Goal: Transaction & Acquisition: Purchase product/service

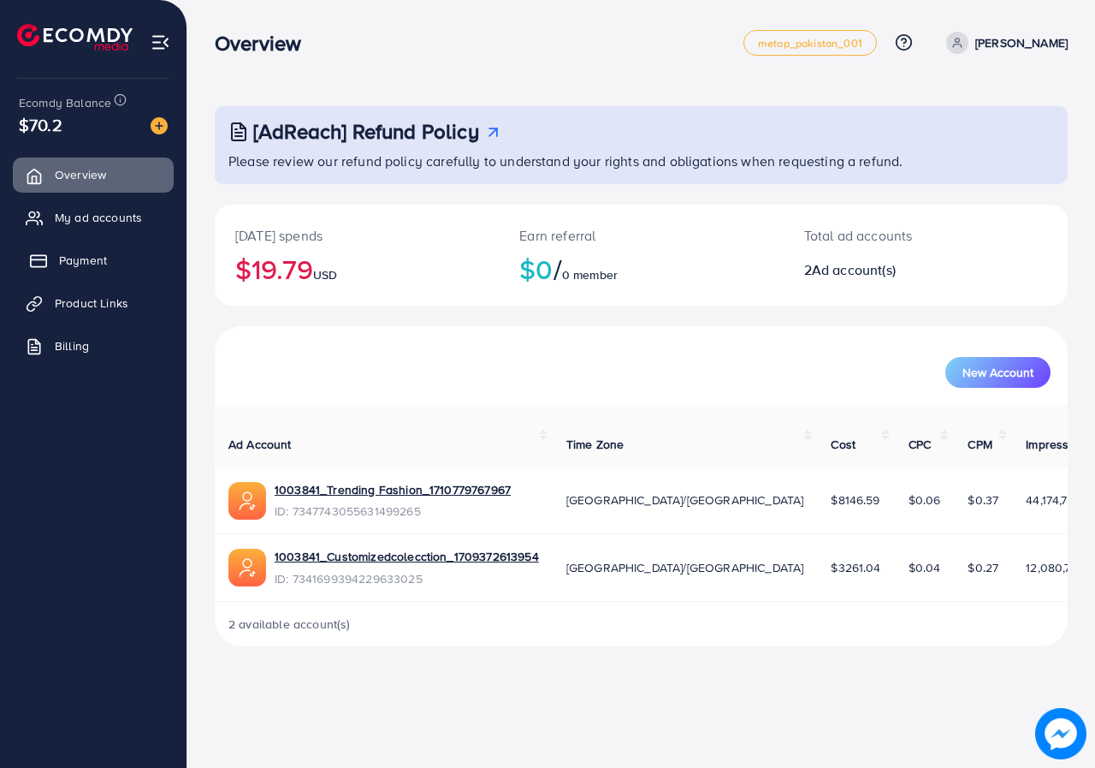
click at [80, 245] on link "Payment" at bounding box center [93, 260] width 161 height 34
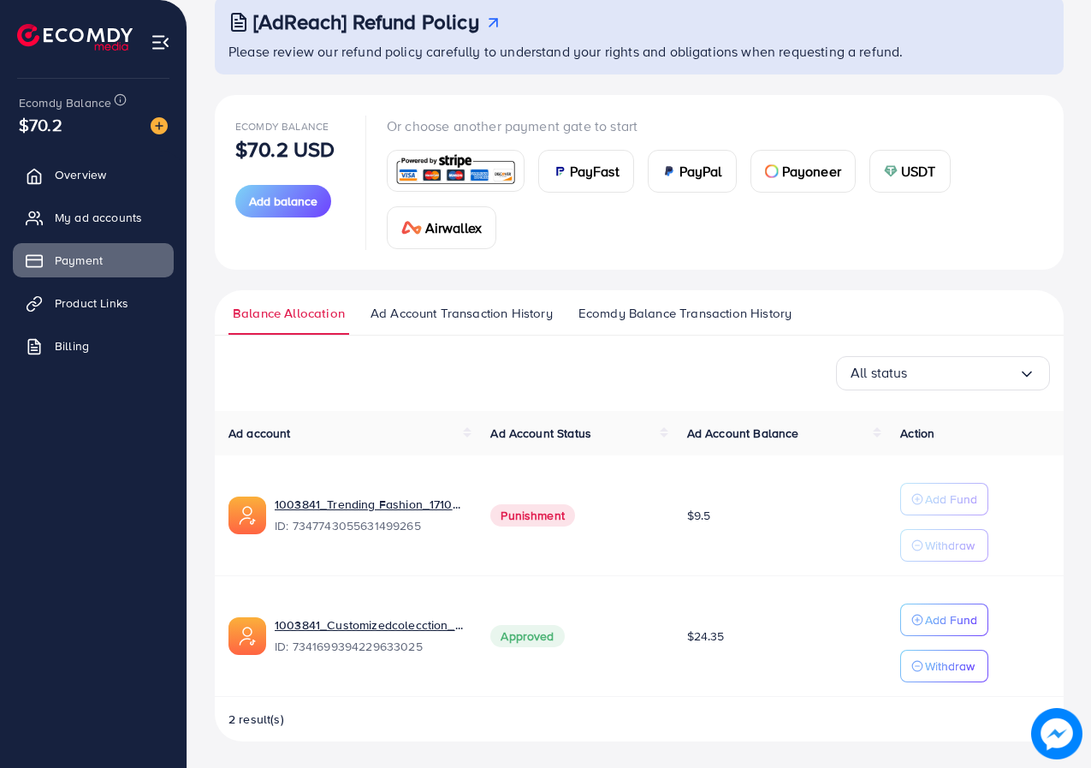
scroll to position [110, 0]
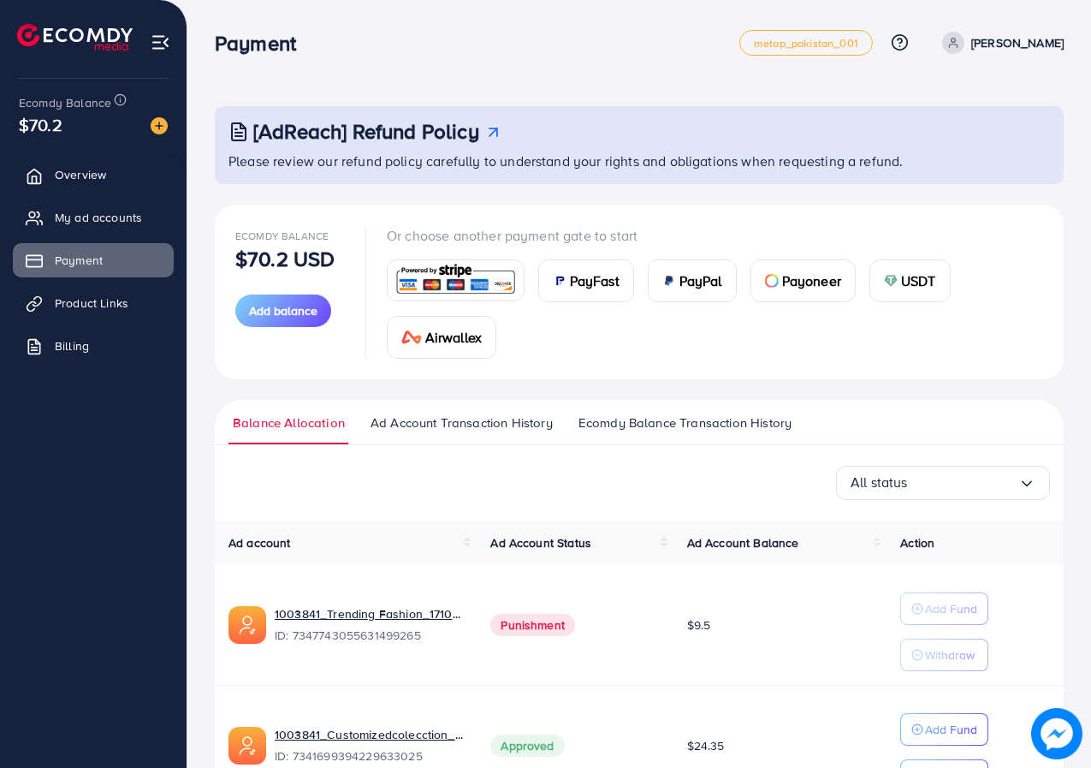
scroll to position [110, 0]
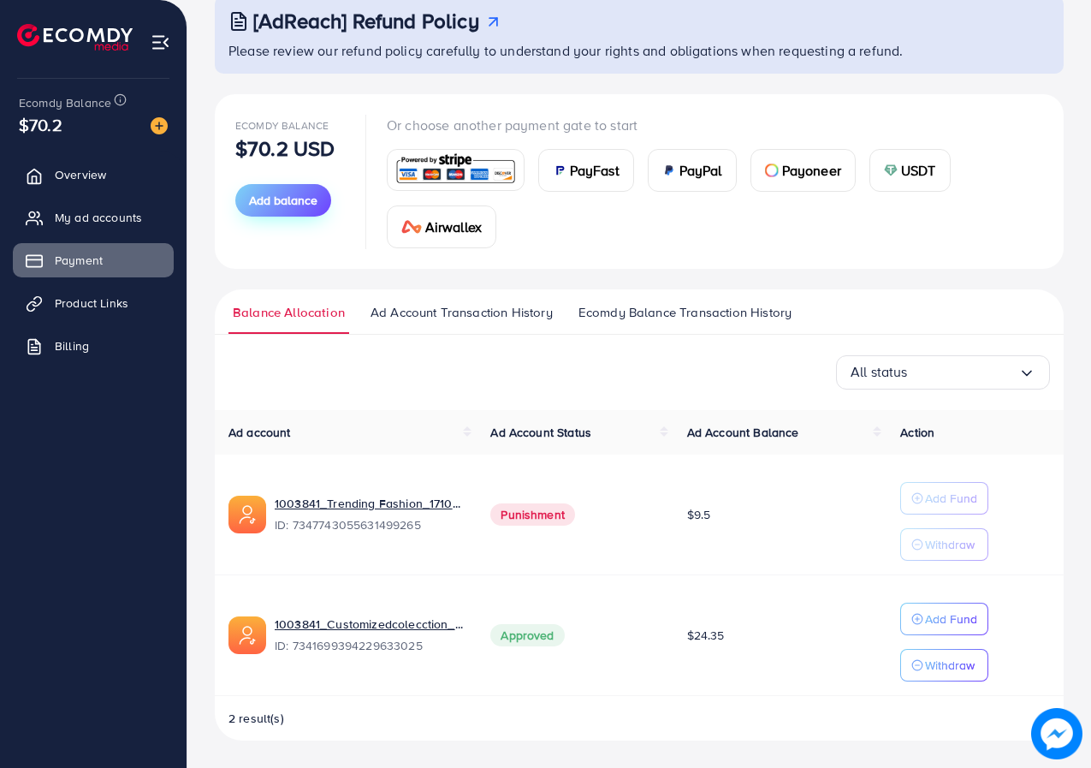
click at [289, 195] on span "Add balance" at bounding box center [283, 200] width 68 height 17
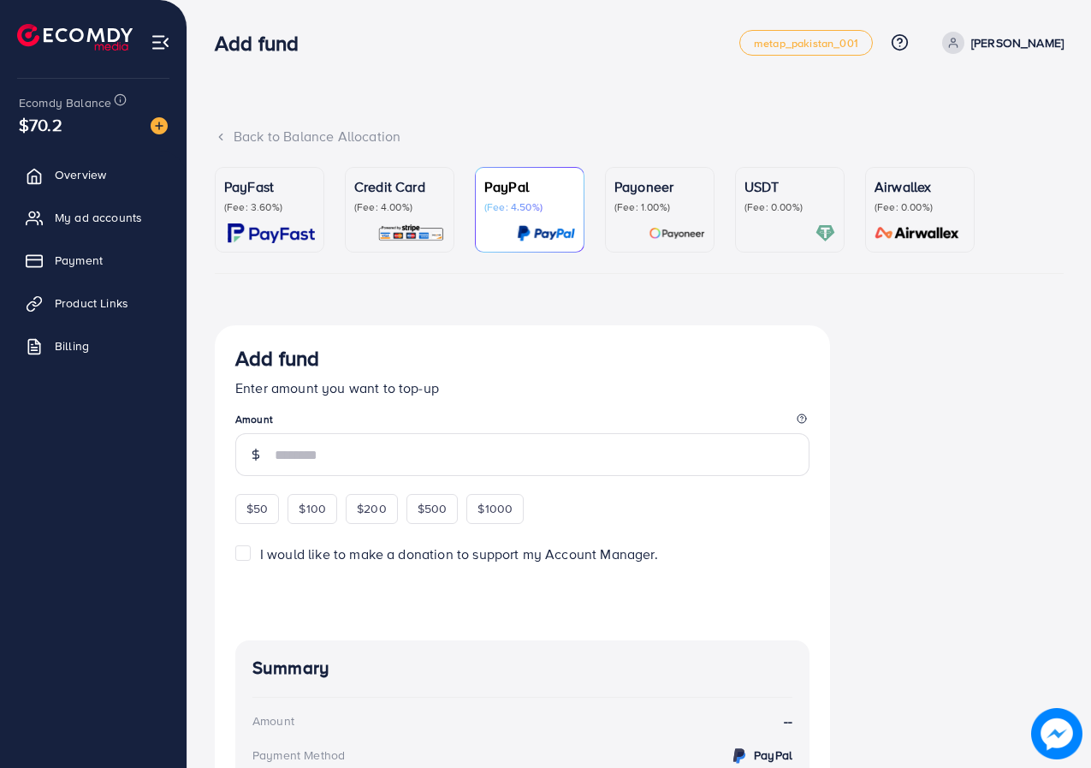
click at [687, 227] on img at bounding box center [677, 233] width 56 height 20
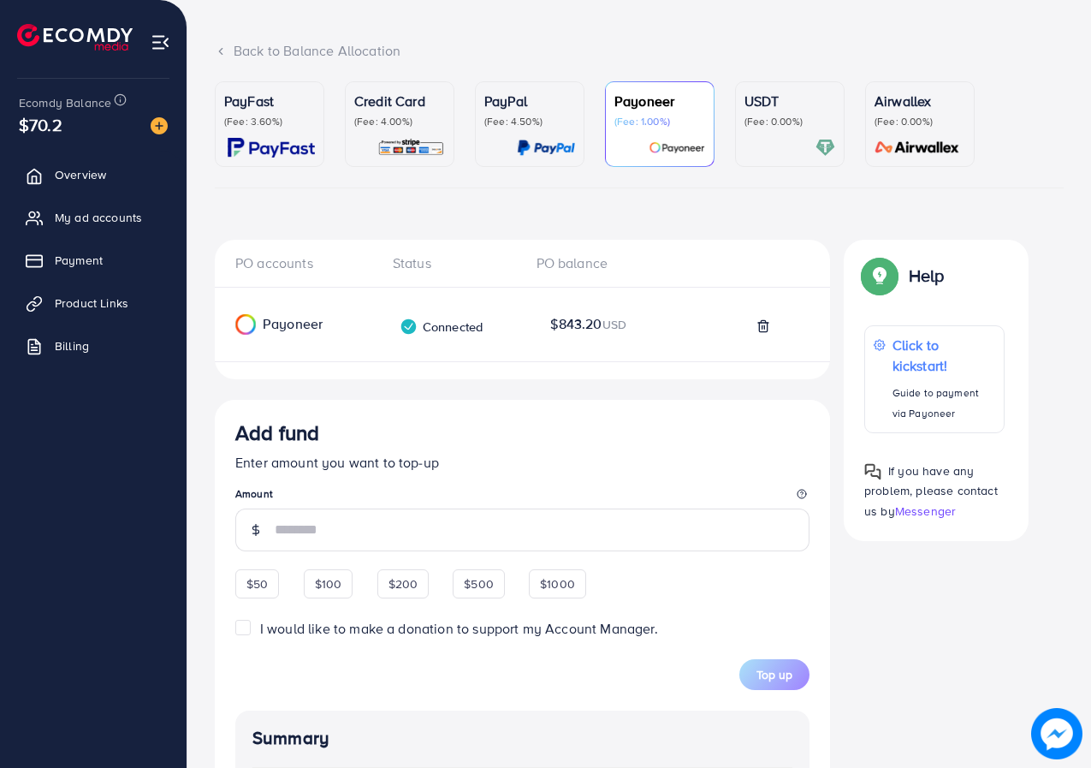
scroll to position [257, 0]
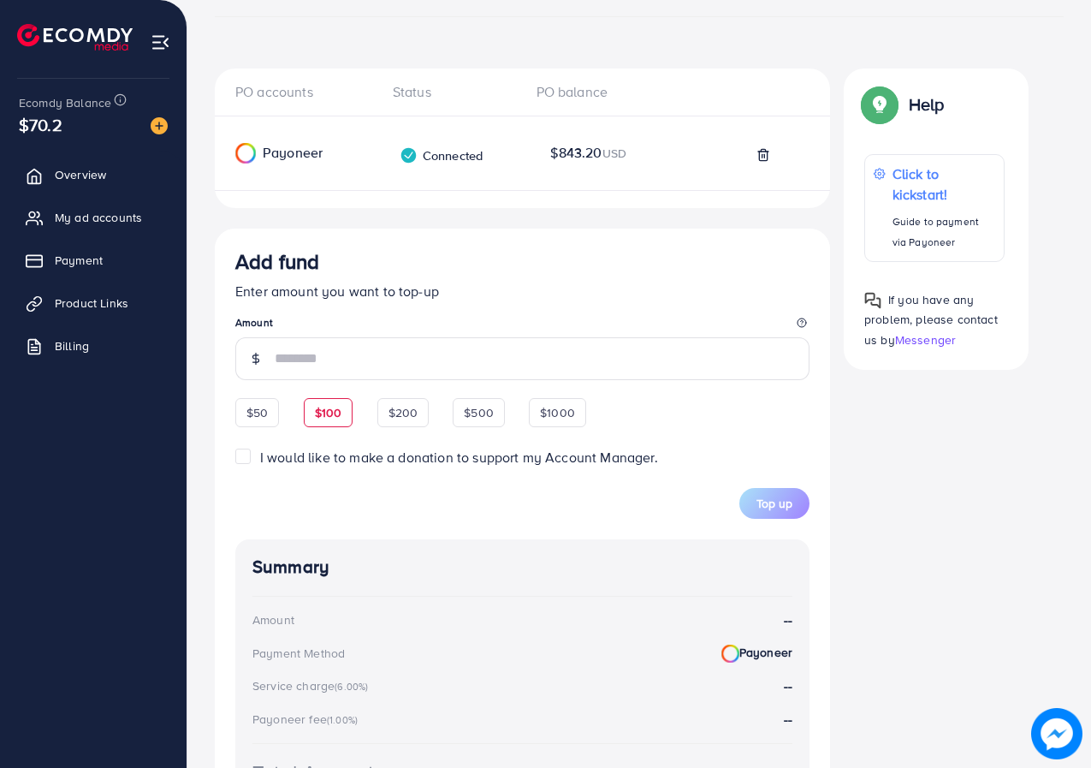
click at [345, 413] on div "$100" at bounding box center [329, 412] width 50 height 29
type input "***"
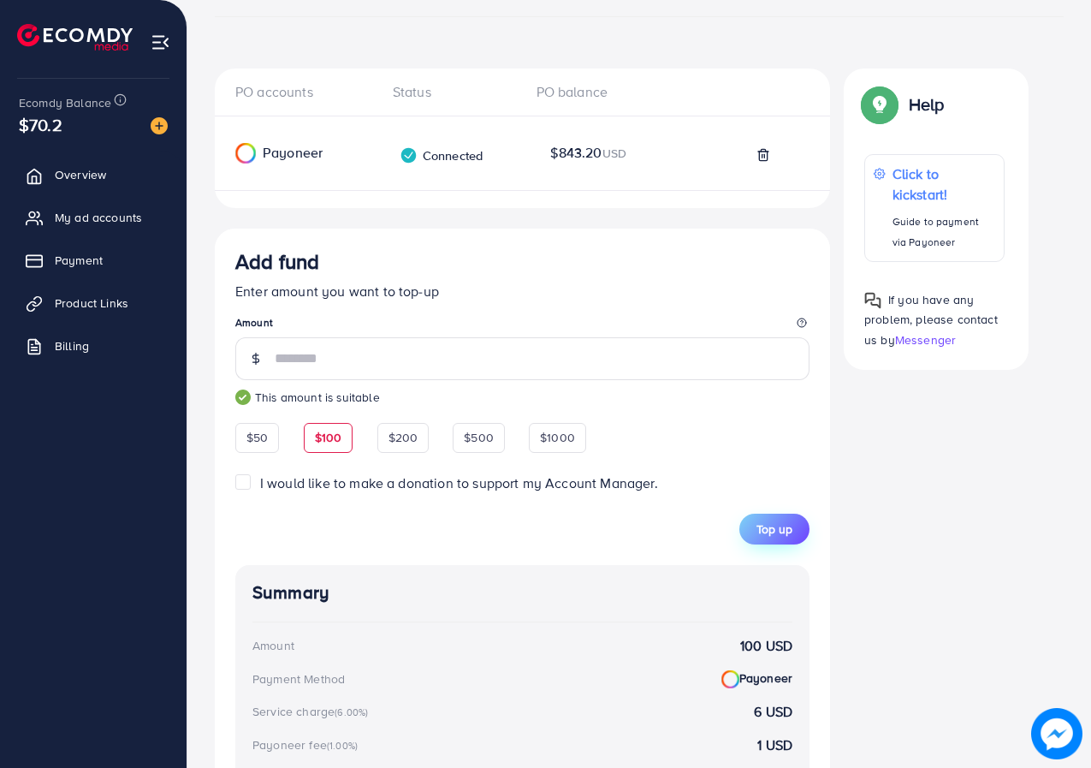
click at [773, 525] on span "Top up" at bounding box center [775, 528] width 36 height 17
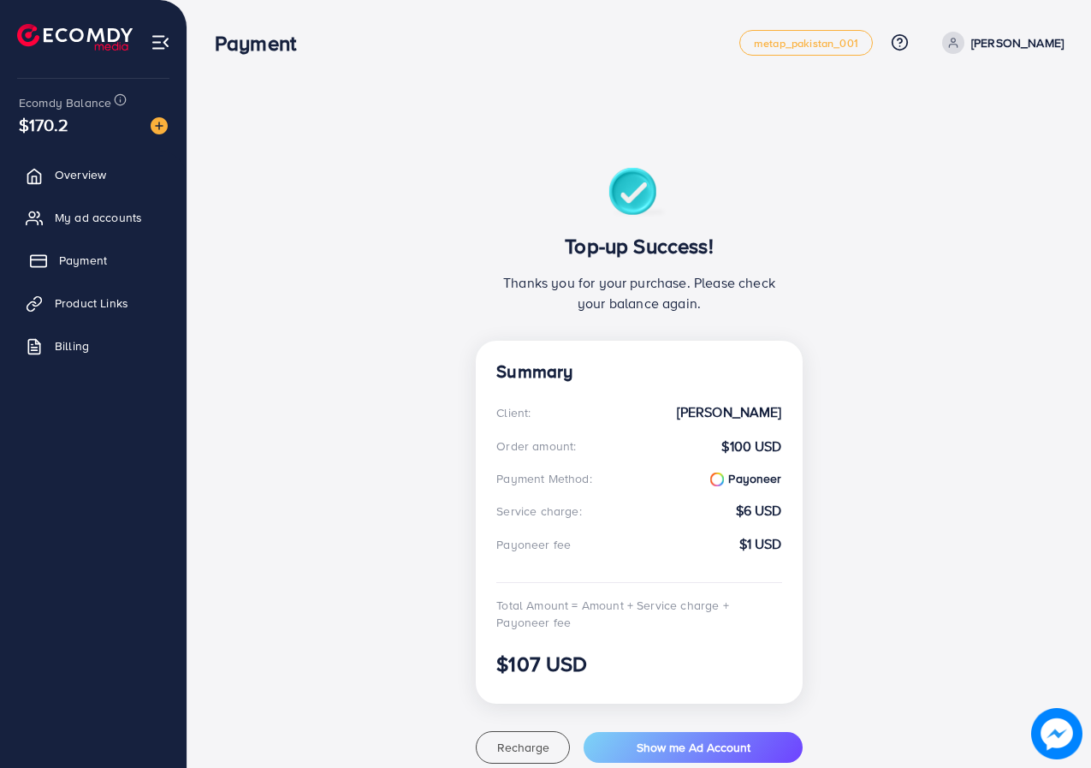
click at [67, 261] on span "Payment" at bounding box center [83, 260] width 48 height 17
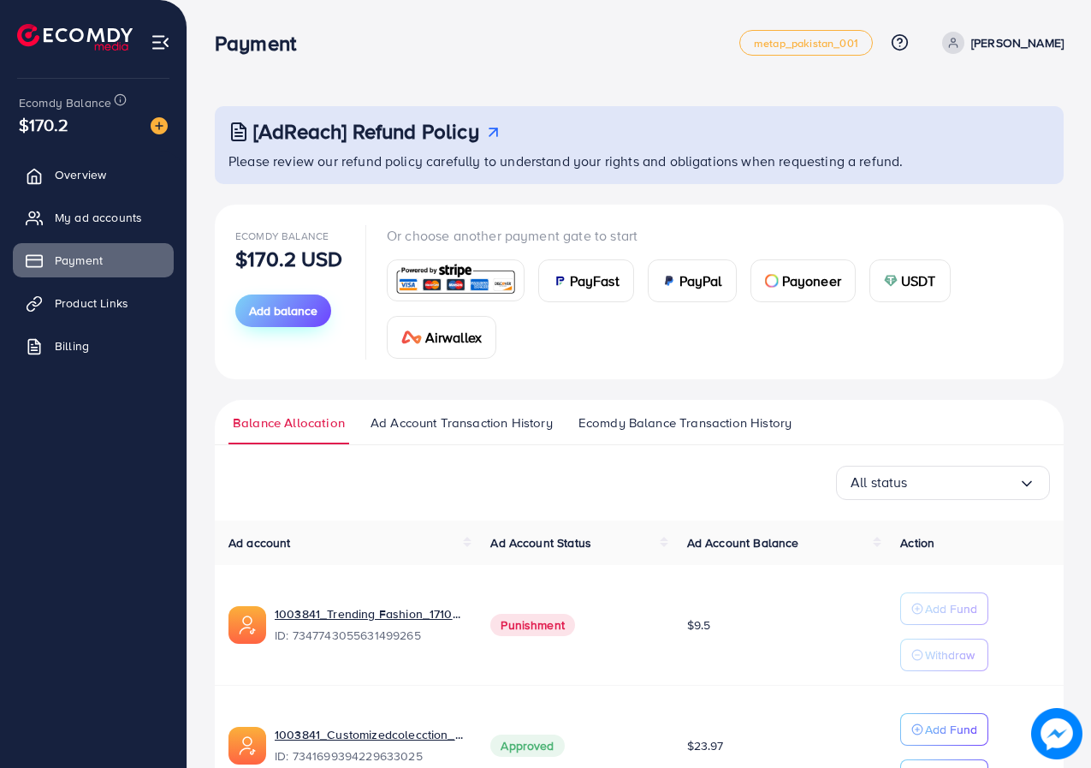
click at [304, 308] on span "Add balance" at bounding box center [283, 310] width 68 height 17
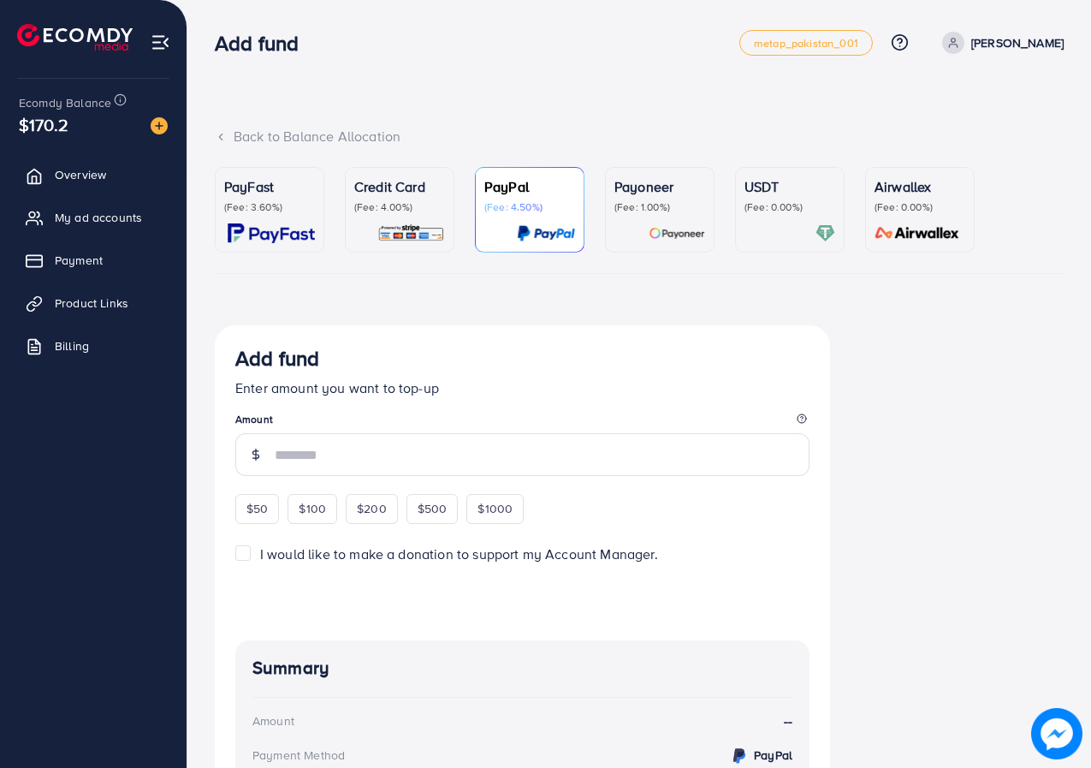
click at [667, 225] on img at bounding box center [677, 233] width 56 height 20
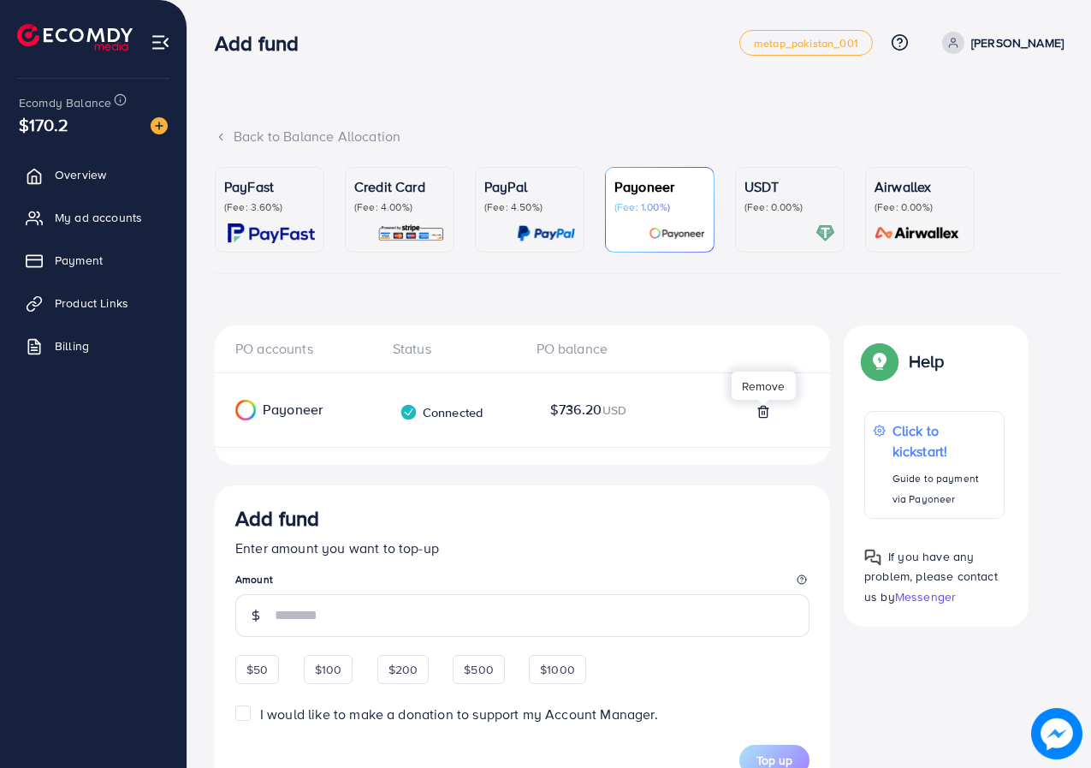
click at [763, 407] on icon at bounding box center [764, 412] width 14 height 14
